Goal: Task Accomplishment & Management: Complete application form

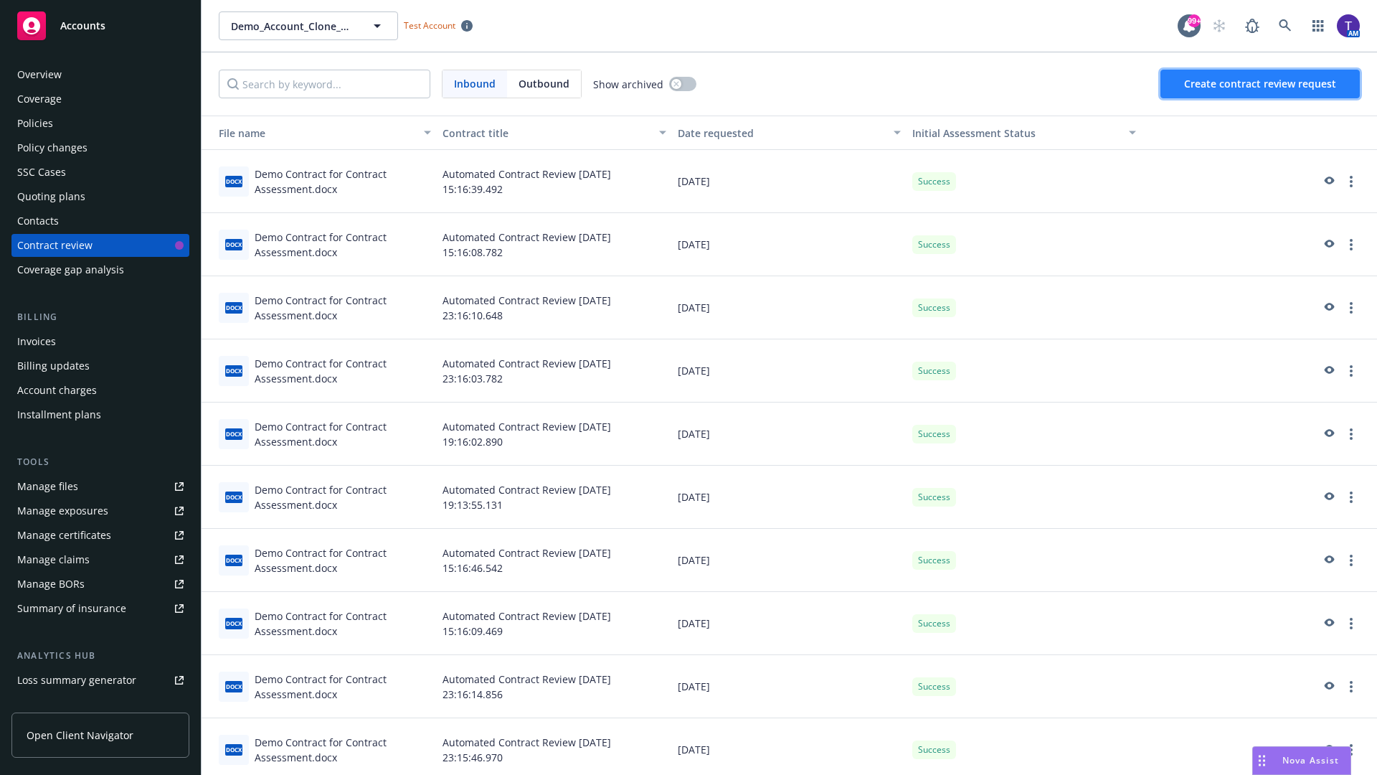
click at [1261, 84] on span "Create contract review request" at bounding box center [1260, 84] width 152 height 14
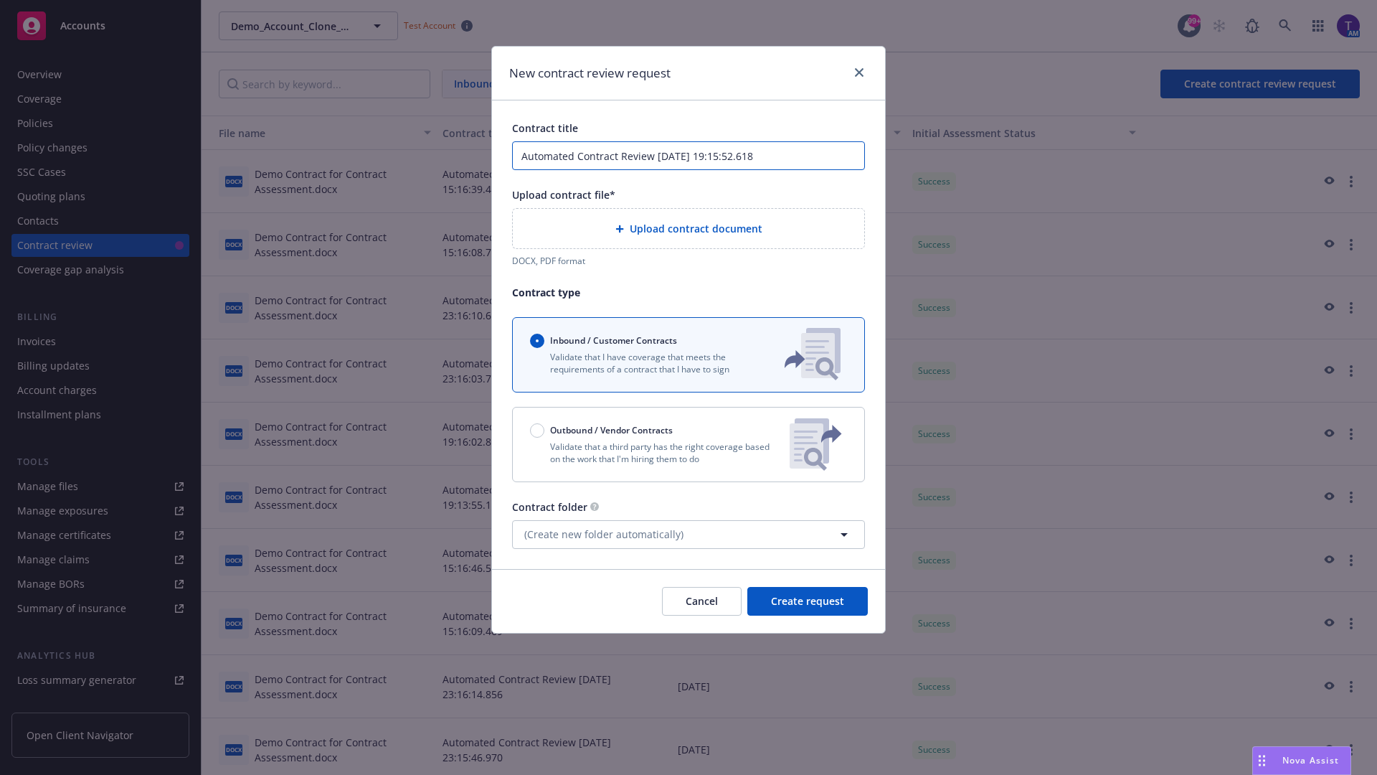
type input "Automated Contract Review 08-21-2025 19:15:52.618"
click at [689, 444] on p "Validate that a third party has the right coverage based on the work that I'm h…" at bounding box center [654, 452] width 248 height 24
radio input "false"
radio input "true"
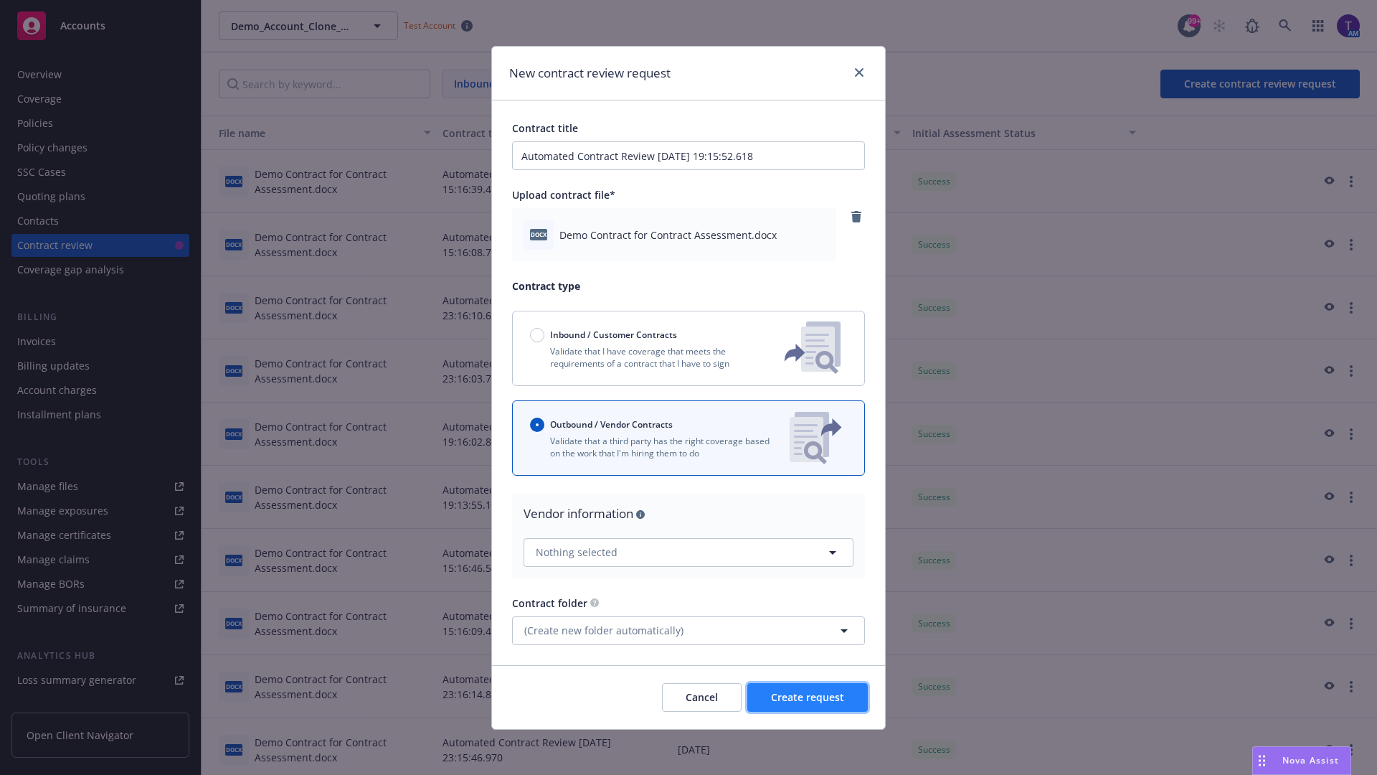
click at [808, 697] on span "Create request" at bounding box center [807, 697] width 73 height 14
